Goal: Navigation & Orientation: Find specific page/section

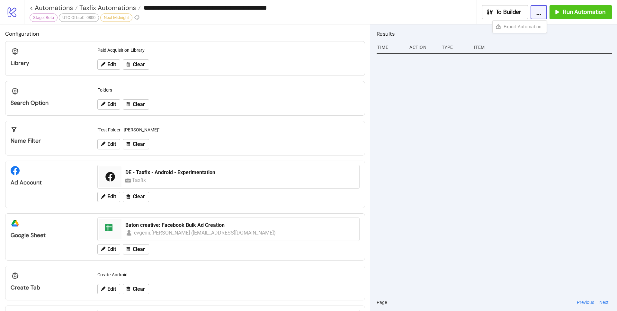
click at [457, 173] on div at bounding box center [493, 172] width 235 height 242
click at [453, 168] on div at bounding box center [493, 172] width 235 height 242
click at [359, 8] on input "**********" at bounding box center [308, 8] width 335 height 10
click at [58, 7] on link "< Automations" at bounding box center [54, 7] width 48 height 6
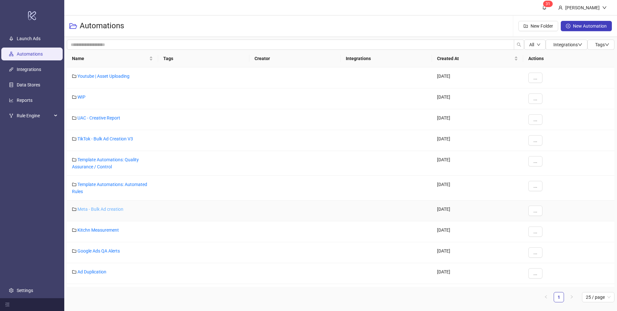
click at [110, 210] on link "Meta - Bulk Ad creation" at bounding box center [100, 209] width 46 height 5
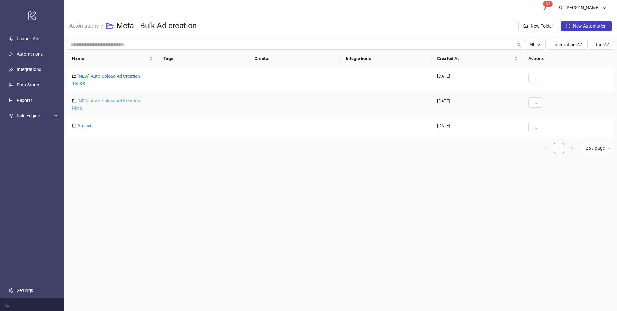
click at [115, 102] on link "[NEW] Auto-Upload Ad Creation - Meta" at bounding box center [107, 104] width 70 height 12
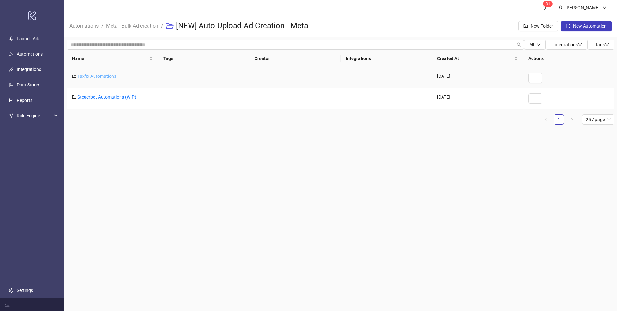
click at [106, 77] on link "Taxfix Automations" at bounding box center [96, 76] width 39 height 5
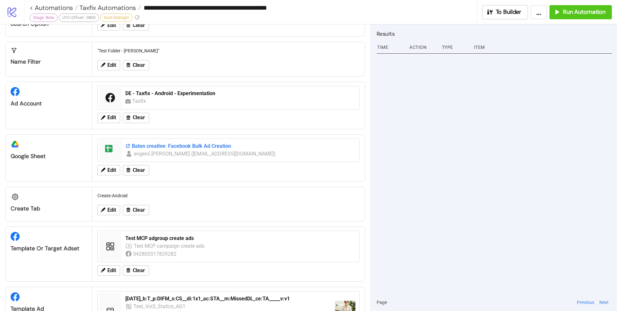
scroll to position [96, 0]
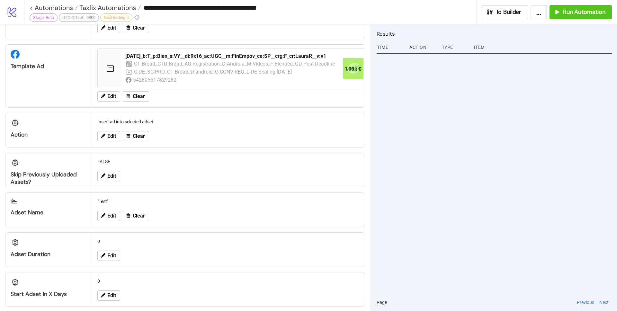
scroll to position [315, 0]
